Goal: Find specific page/section: Find specific page/section

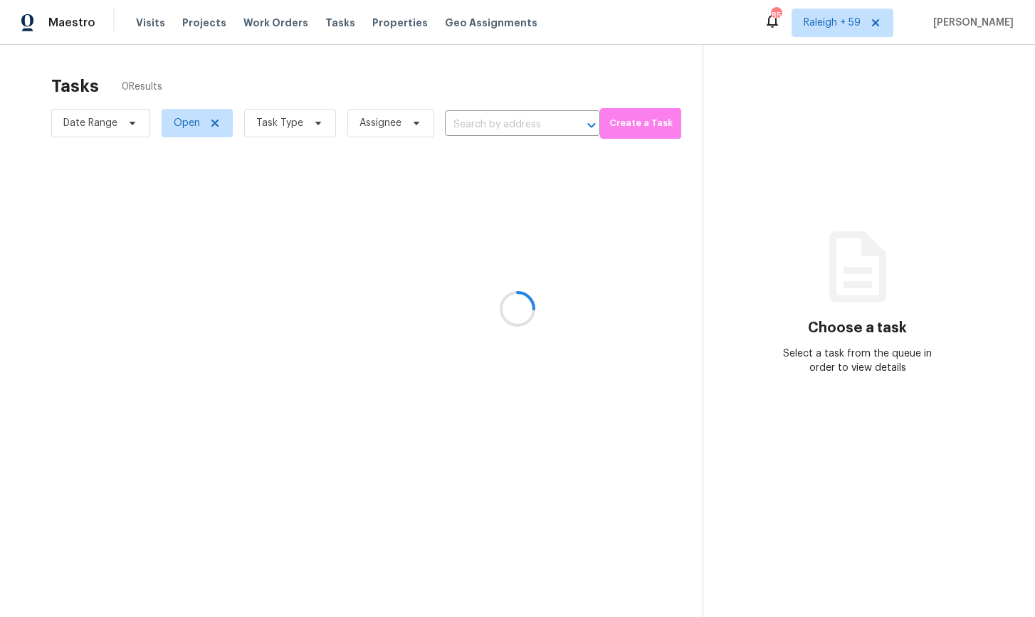
click at [535, 127] on div at bounding box center [517, 308] width 1035 height 617
click at [493, 127] on div at bounding box center [517, 308] width 1035 height 617
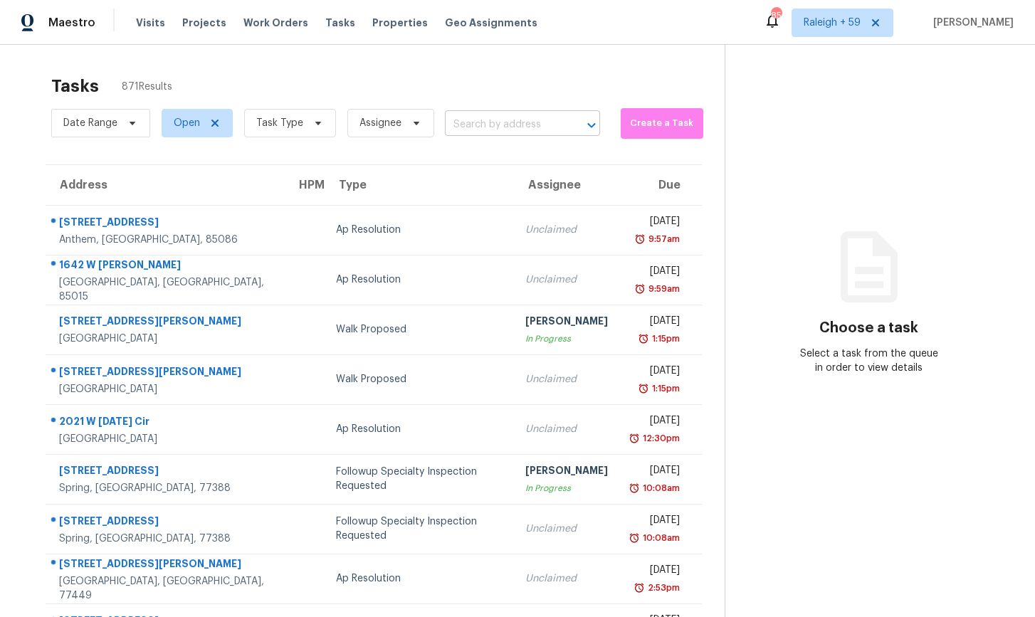
click at [488, 122] on input "text" at bounding box center [502, 125] width 115 height 22
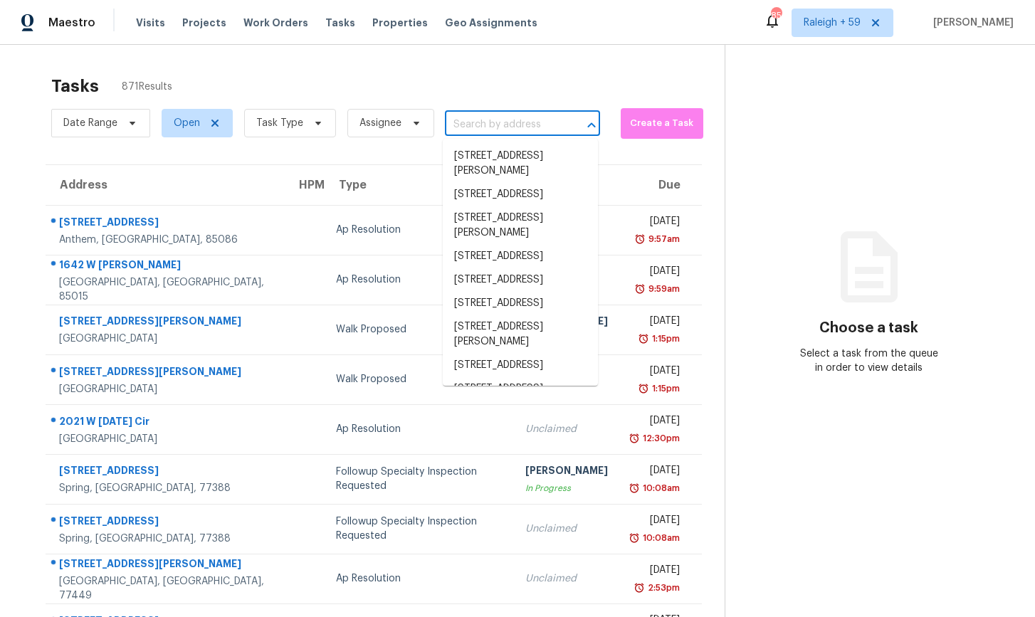
paste input "124 Crockett Way, Venus, TX, 76084"
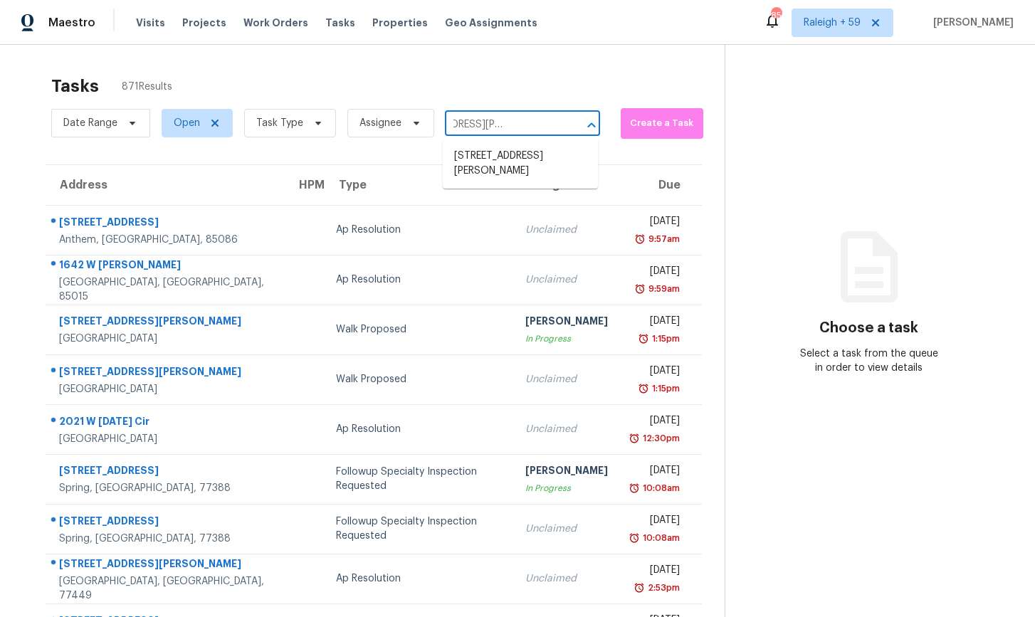
type input "124 Crockett Way, Venus, TX, 76084"
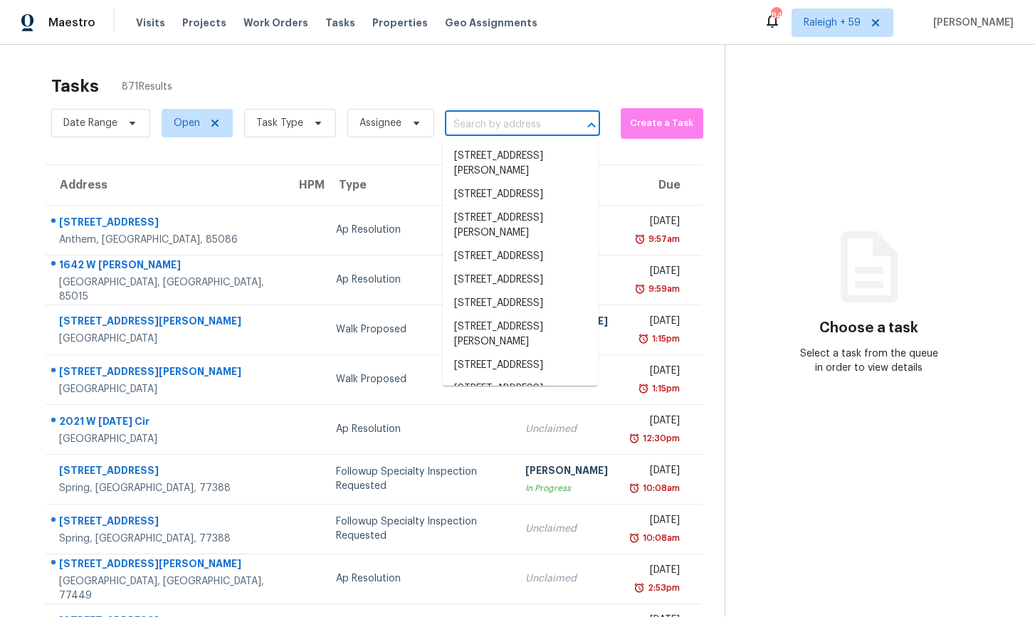
scroll to position [0, 0]
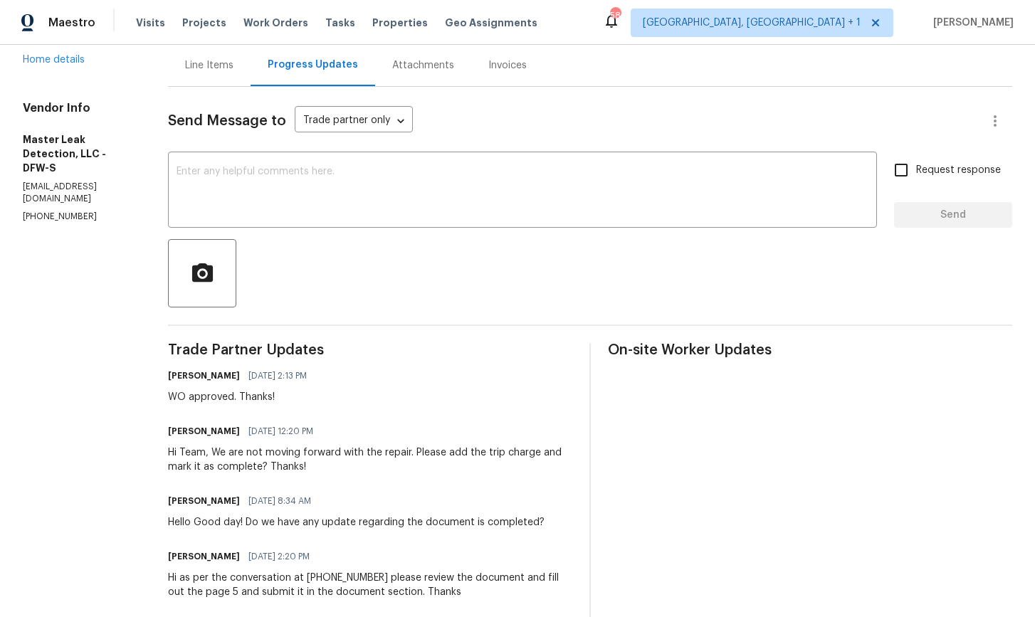
scroll to position [134, 0]
